Goal: Task Accomplishment & Management: Manage account settings

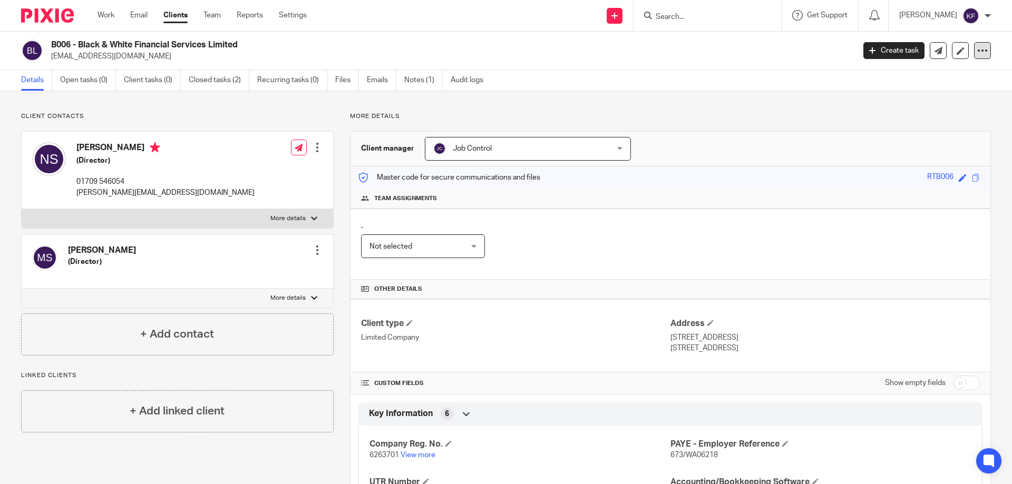
click at [982, 54] on div at bounding box center [982, 50] width 17 height 17
click at [907, 120] on button "Archive client" at bounding box center [916, 123] width 116 height 14
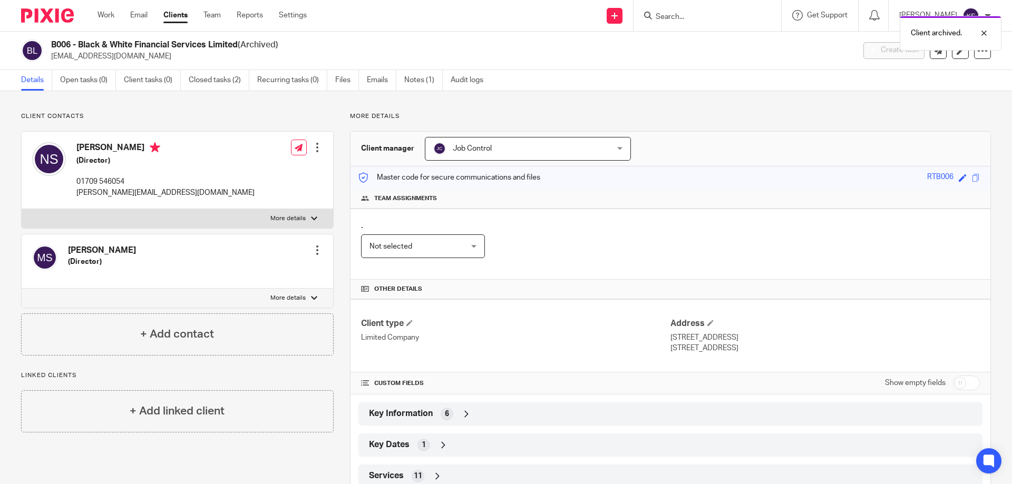
click at [40, 16] on img at bounding box center [47, 15] width 53 height 14
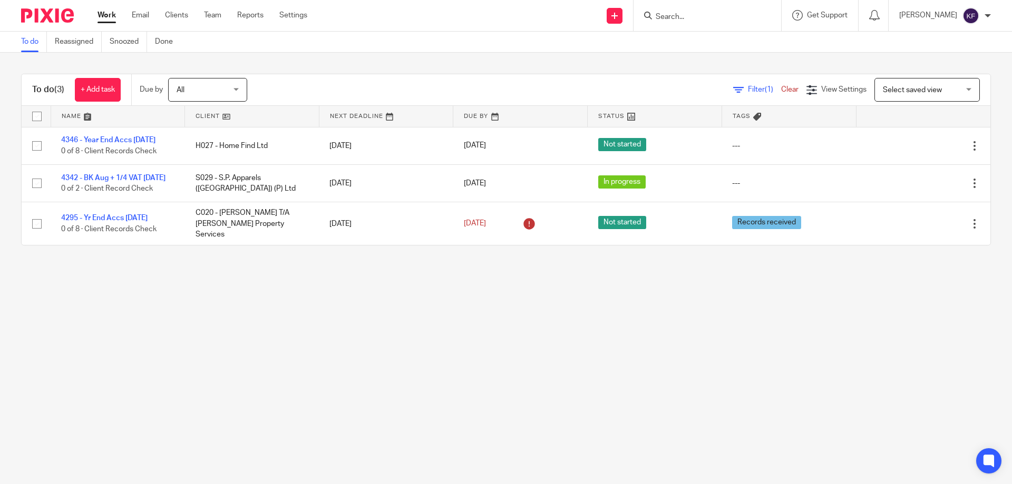
click at [657, 329] on main "To do Reassigned Snoozed Done To do (3) + Add task Due by All All [DATE] [DATE]…" at bounding box center [506, 242] width 1012 height 484
